Goal: Transaction & Acquisition: Purchase product/service

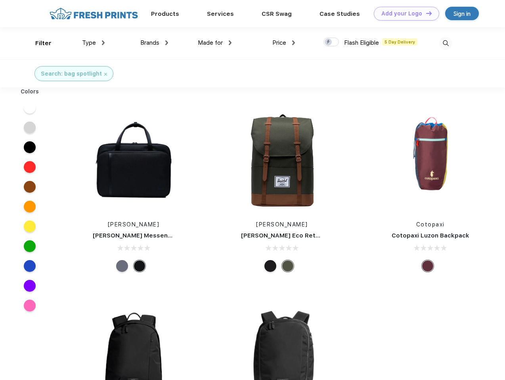
click at [403, 13] on link "Add your Logo Design Tool" at bounding box center [405, 14] width 65 height 14
click at [0, 0] on div "Design Tool" at bounding box center [0, 0] width 0 height 0
click at [425, 13] on link "Add your Logo Design Tool" at bounding box center [405, 14] width 65 height 14
click at [38, 43] on div "Filter" at bounding box center [43, 43] width 16 height 9
click at [93, 43] on span "Type" at bounding box center [89, 42] width 14 height 7
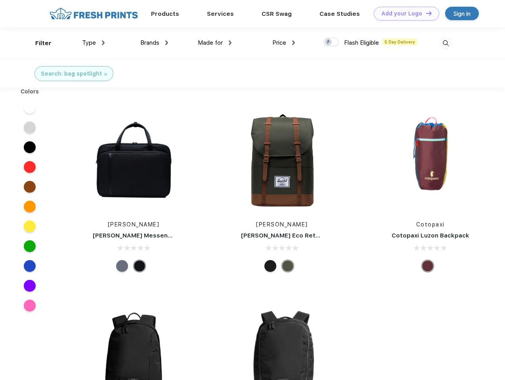
click at [154, 43] on span "Brands" at bounding box center [149, 42] width 19 height 7
click at [215, 43] on span "Made for" at bounding box center [210, 42] width 25 height 7
click at [284, 43] on span "Price" at bounding box center [279, 42] width 14 height 7
click at [331, 42] on div at bounding box center [330, 42] width 15 height 9
click at [328, 42] on input "checkbox" at bounding box center [325, 39] width 5 height 5
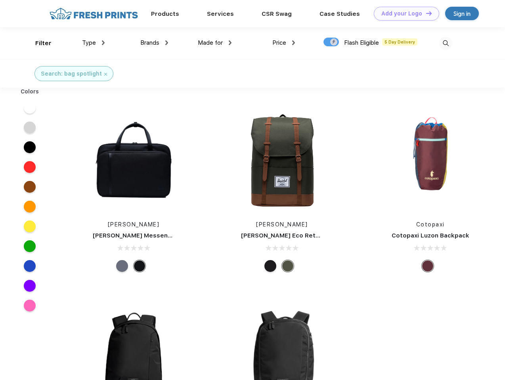
click at [445, 43] on img at bounding box center [445, 43] width 13 height 13
